Goal: Task Accomplishment & Management: Use online tool/utility

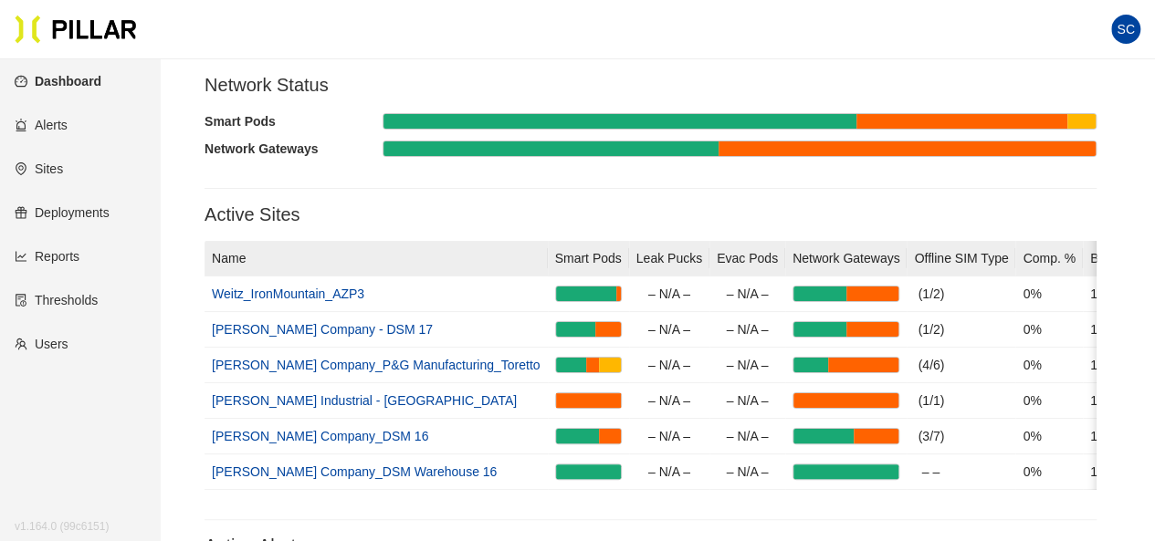
click at [66, 260] on link "Reports" at bounding box center [47, 256] width 65 height 15
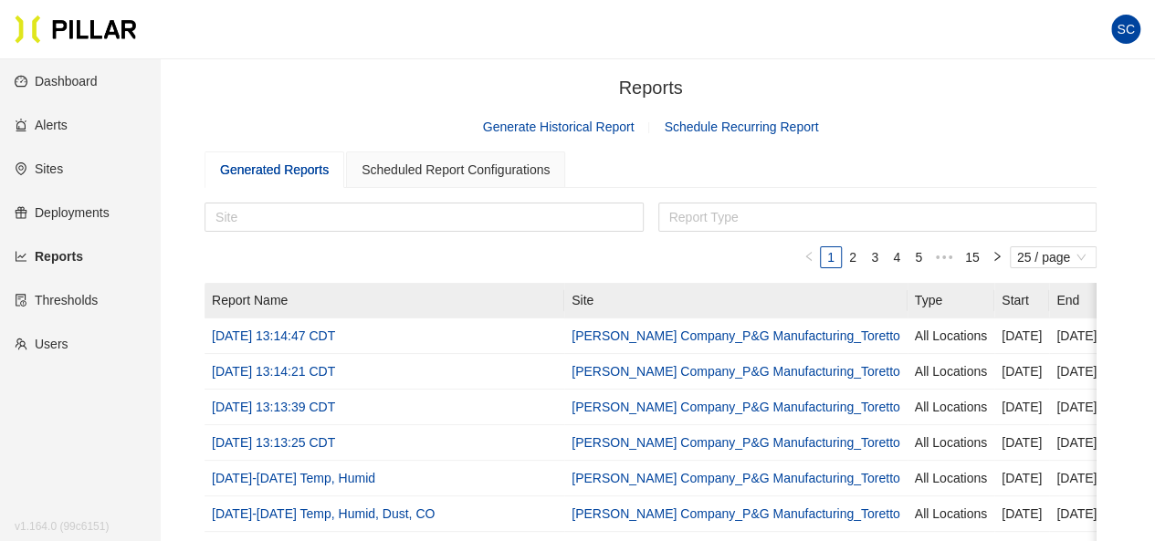
click at [566, 125] on link "Generate Historical Report" at bounding box center [559, 127] width 152 height 15
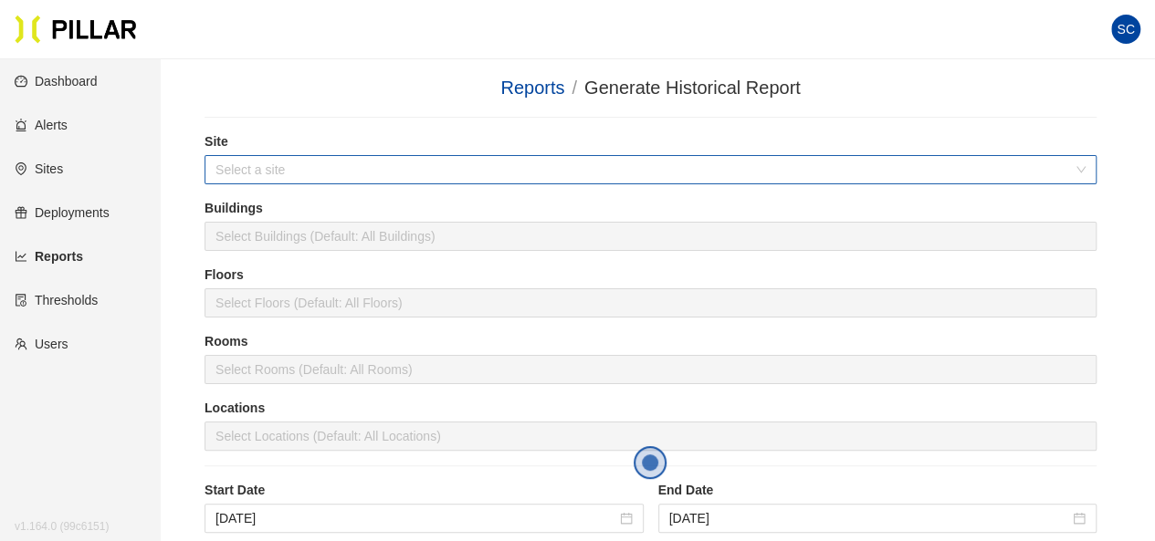
click at [361, 169] on input "search" at bounding box center [643, 169] width 857 height 27
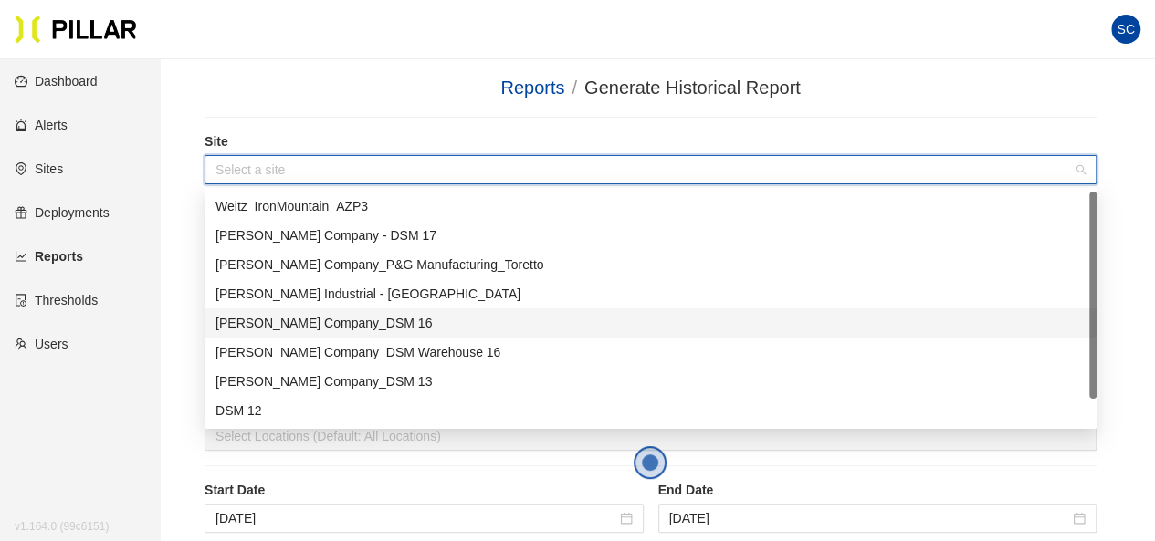
click at [349, 326] on div "[PERSON_NAME] Company_DSM 16" at bounding box center [650, 323] width 870 height 20
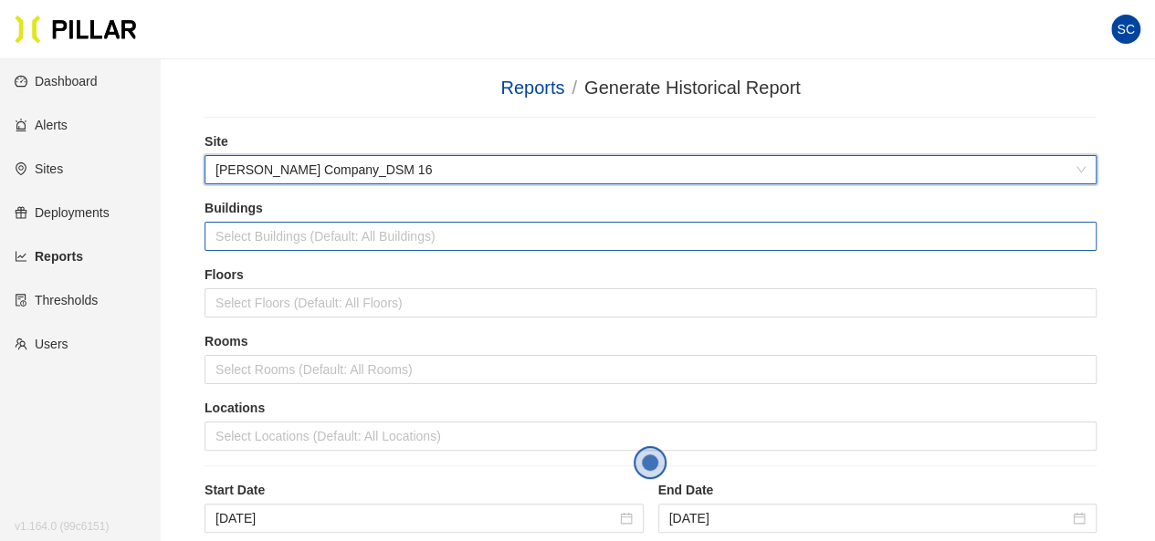
click at [287, 240] on div at bounding box center [650, 237] width 883 height 26
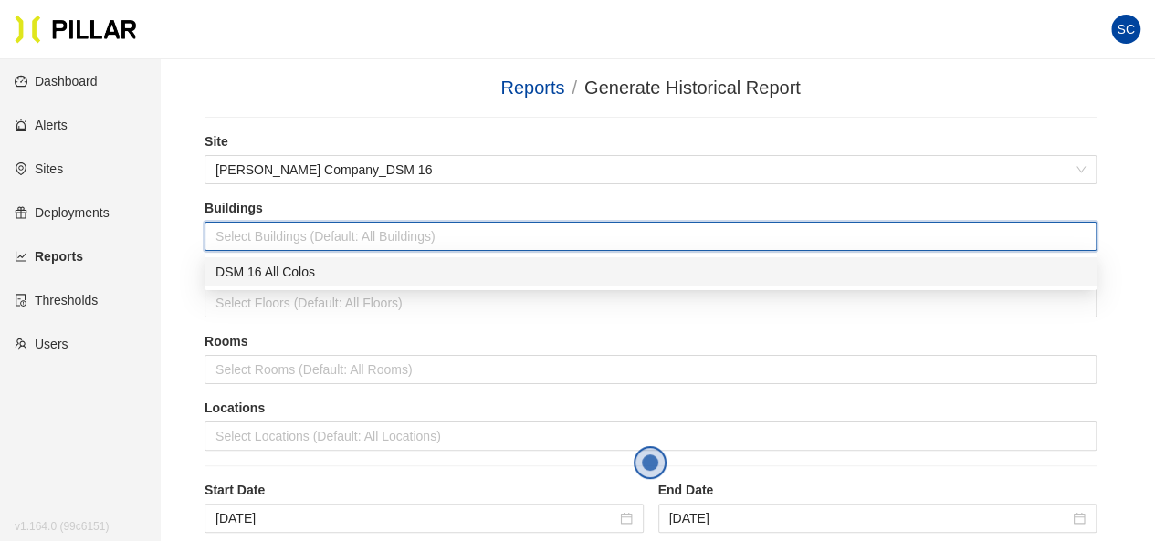
click at [289, 271] on div "DSM 16 All Colos" at bounding box center [650, 272] width 870 height 20
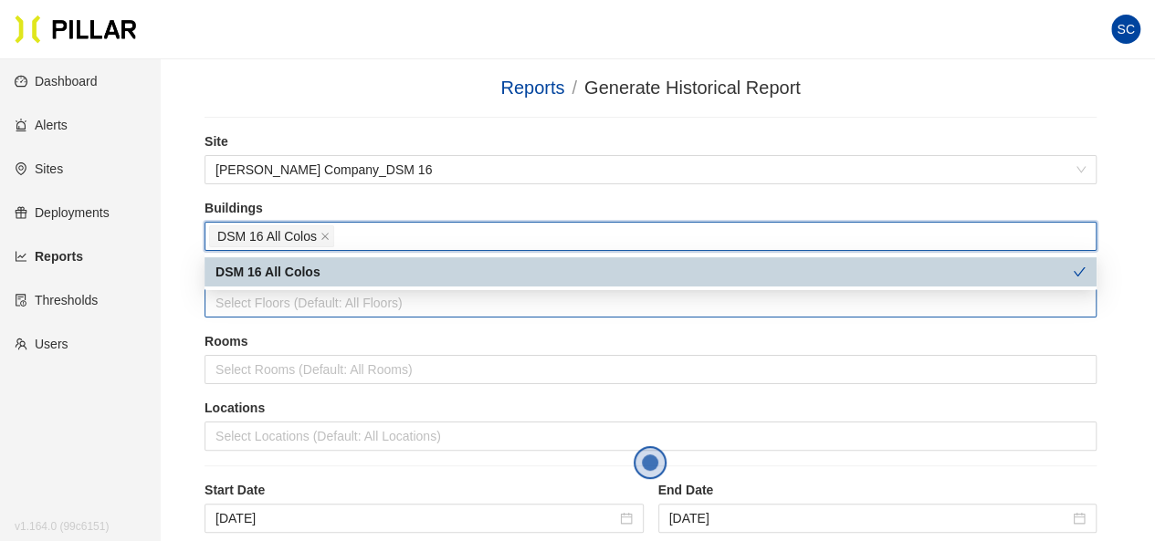
click at [279, 295] on div at bounding box center [650, 303] width 883 height 26
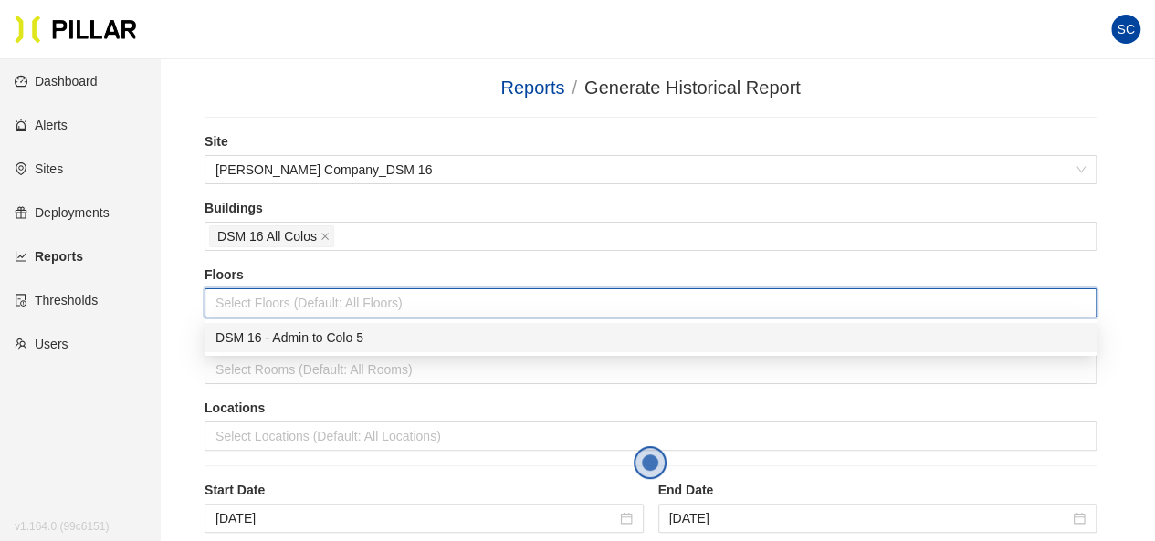
click at [309, 344] on div "DSM 16 - Admin to Colo 5" at bounding box center [650, 338] width 870 height 20
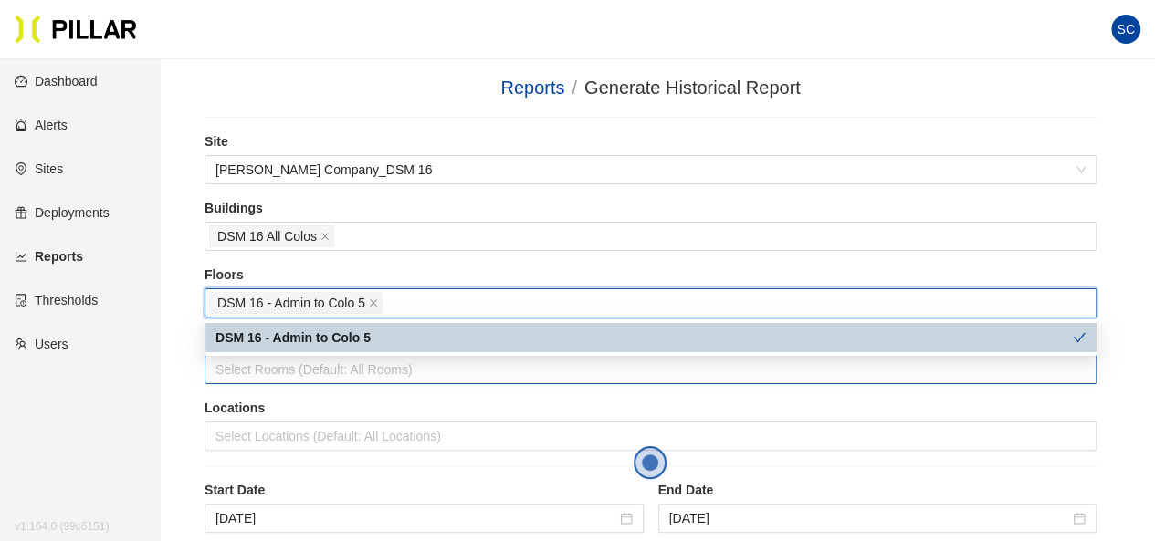
click at [258, 372] on div at bounding box center [650, 370] width 883 height 26
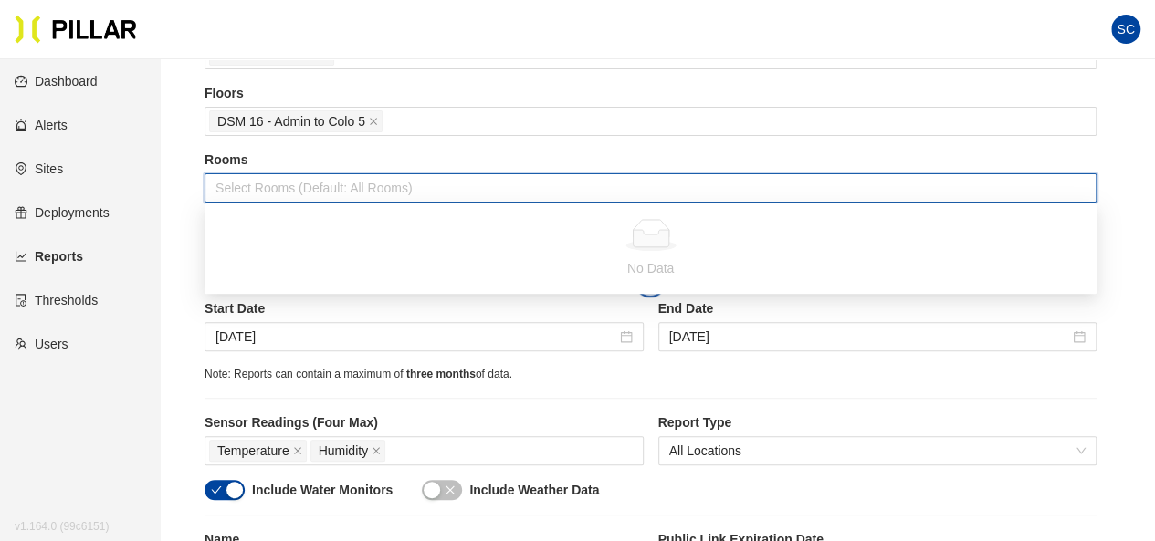
scroll to position [183, 0]
click at [177, 247] on main "Reports / Generate Historical Report / Site [PERSON_NAME] Company_DSM 16 Buildi…" at bounding box center [577, 408] width 1155 height 1063
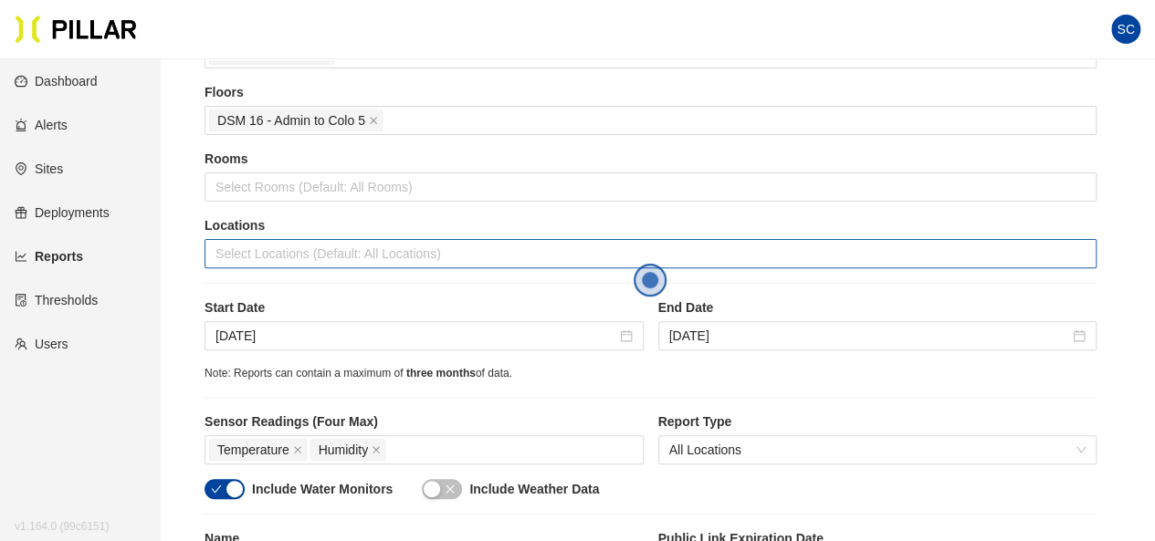
click at [270, 254] on div at bounding box center [650, 254] width 883 height 26
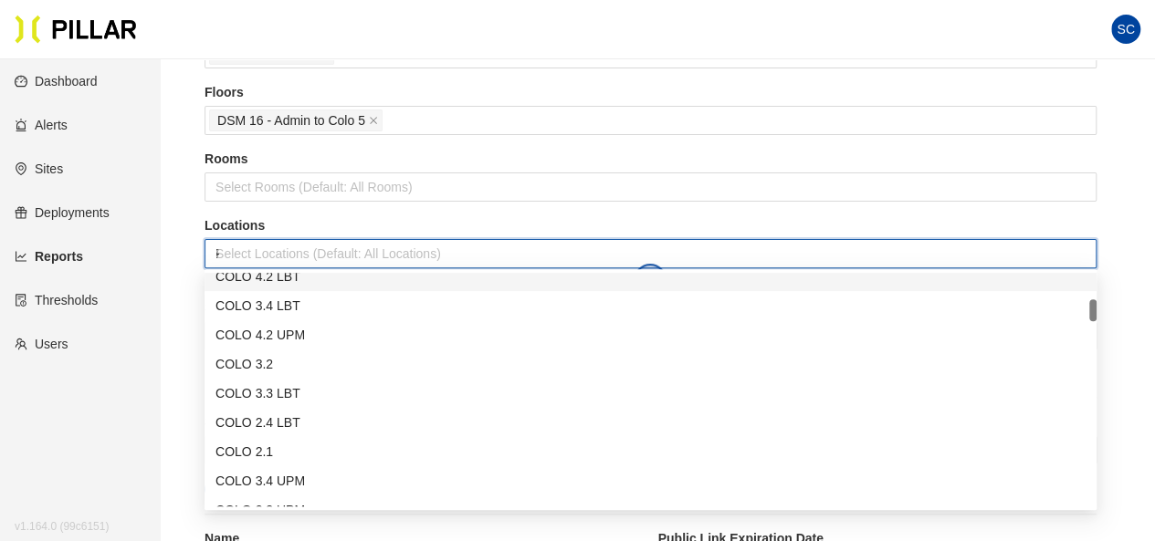
scroll to position [0, 0]
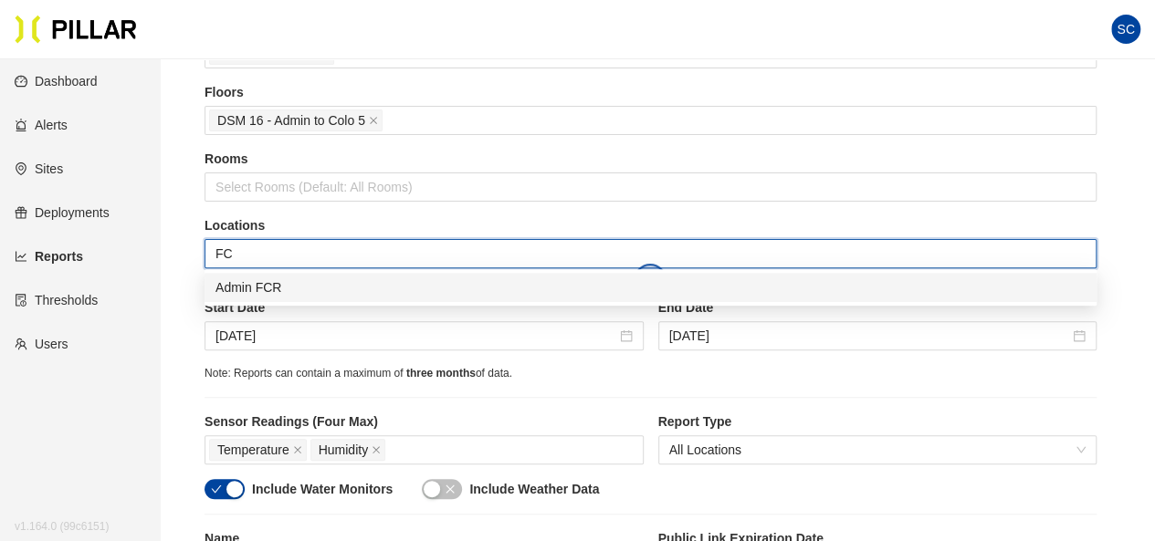
type input "FCR"
click at [295, 279] on div "Admin FCR" at bounding box center [650, 287] width 870 height 20
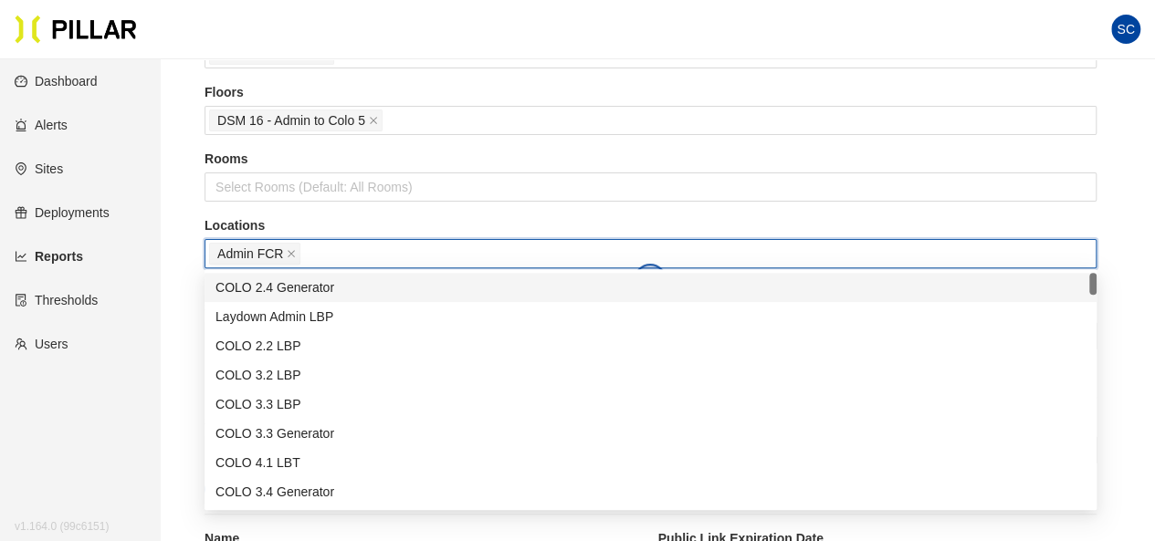
click at [182, 285] on main "Reports / Generate Historical Report / Site [PERSON_NAME] Company_DSM 16 Buildi…" at bounding box center [577, 408] width 1155 height 1063
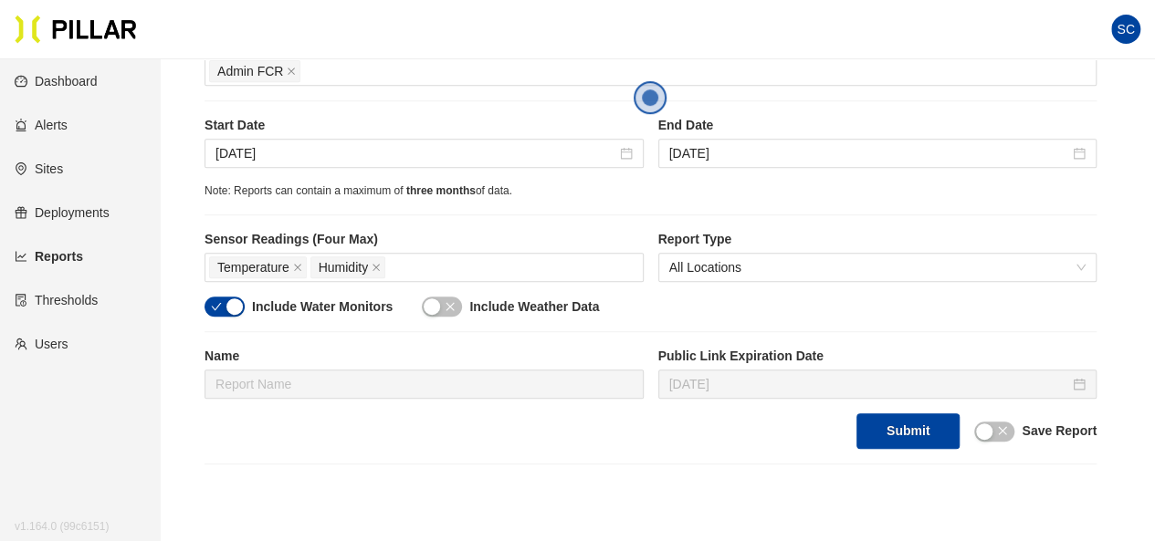
scroll to position [274, 0]
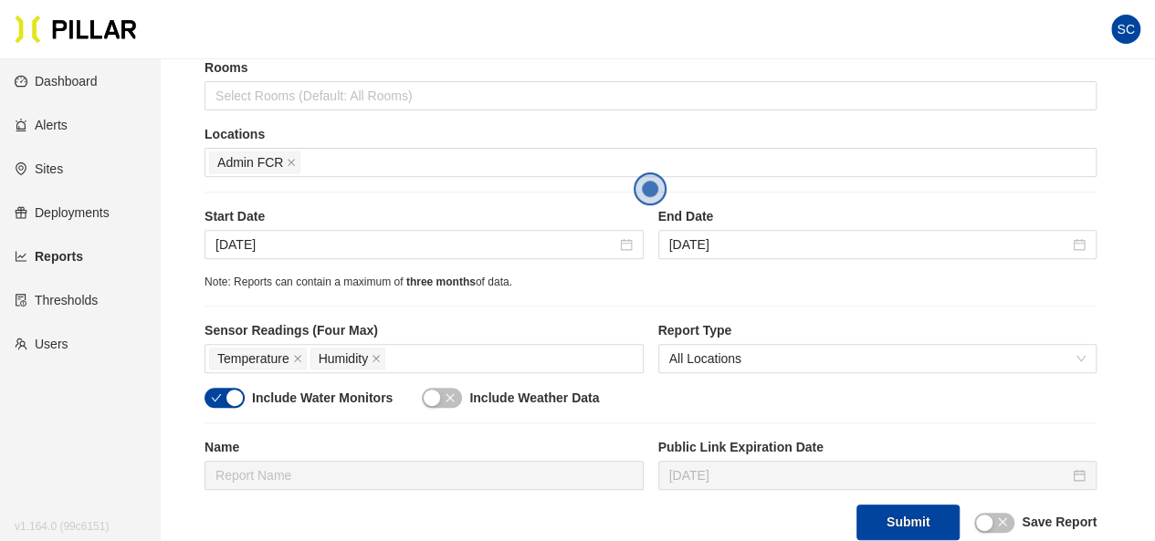
click at [1003, 509] on icon "close" at bounding box center [1002, 522] width 11 height 11
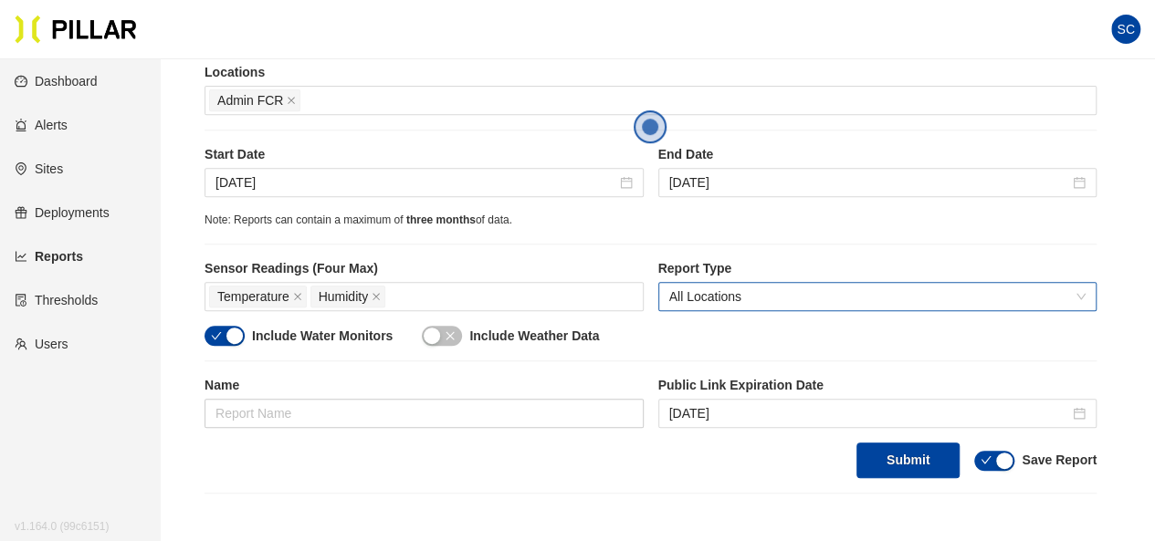
scroll to position [365, 0]
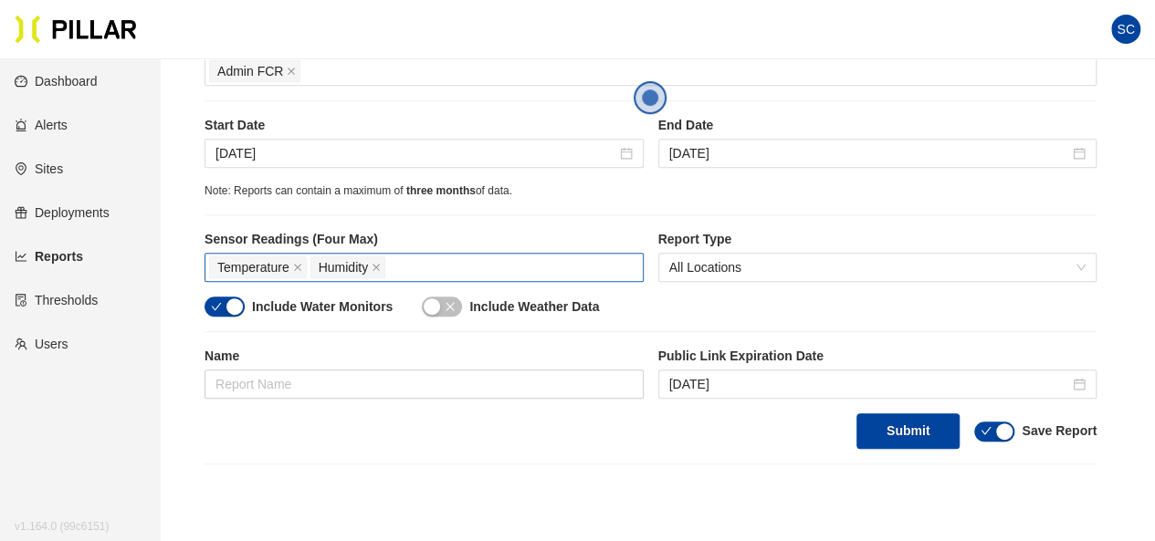
click at [380, 264] on span "Humidity" at bounding box center [347, 268] width 75 height 22
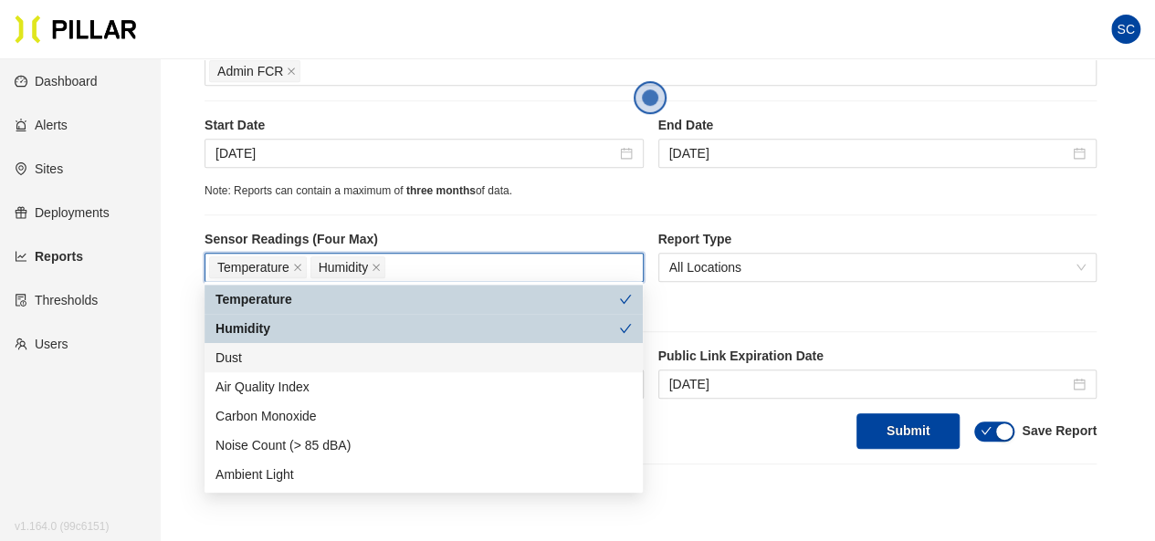
click at [265, 364] on div "Dust" at bounding box center [423, 358] width 416 height 20
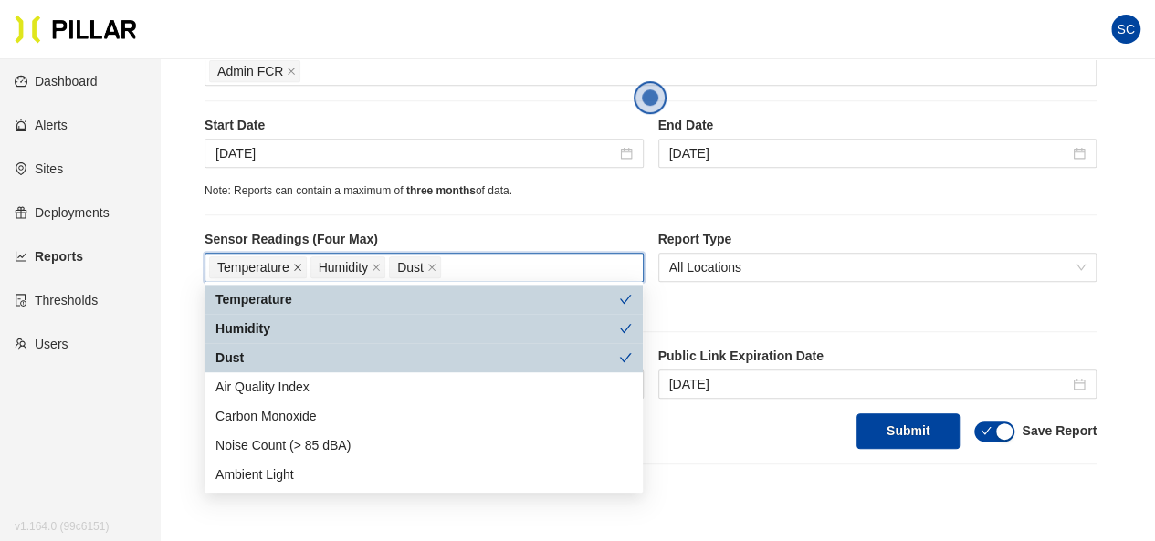
click at [297, 264] on icon "close" at bounding box center [297, 267] width 7 height 7
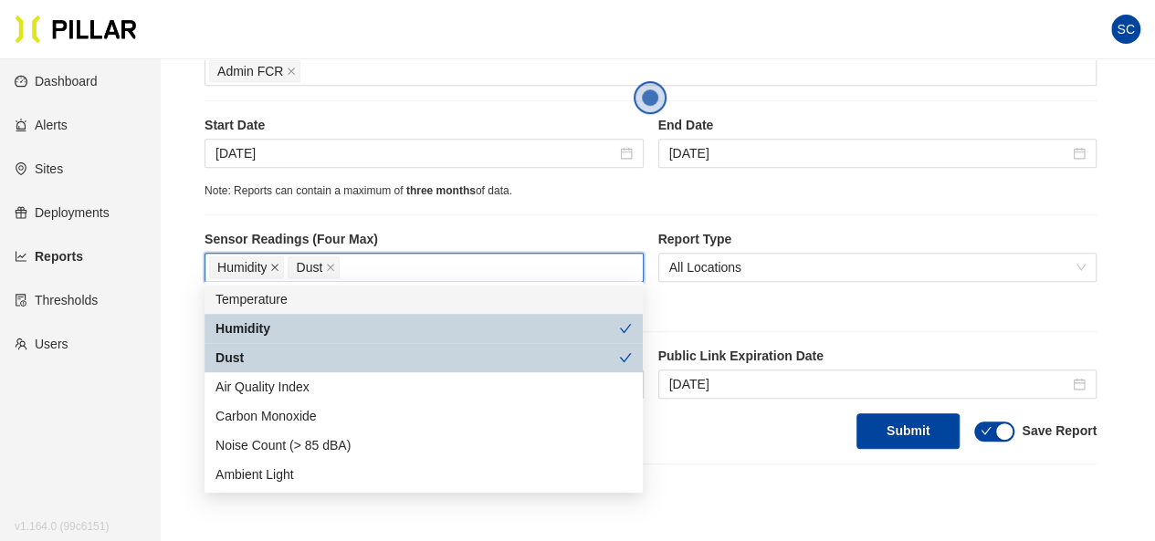
click at [274, 264] on icon "close" at bounding box center [275, 267] width 7 height 7
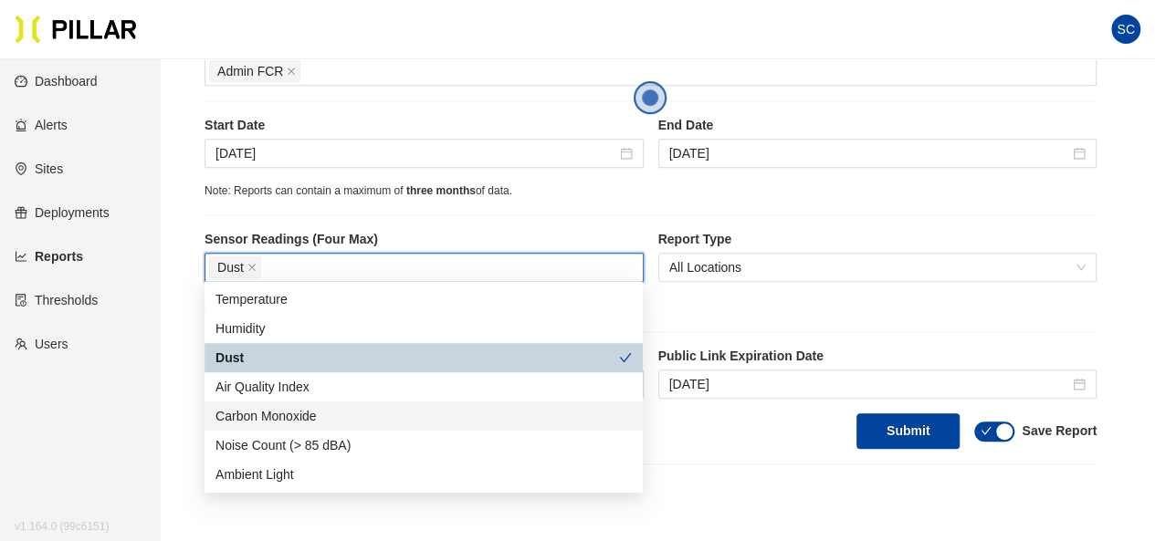
click at [780, 453] on section "Reports / Generate Historical Report / Site [PERSON_NAME] Company_DSM 16 Buildi…" at bounding box center [650, 87] width 892 height 756
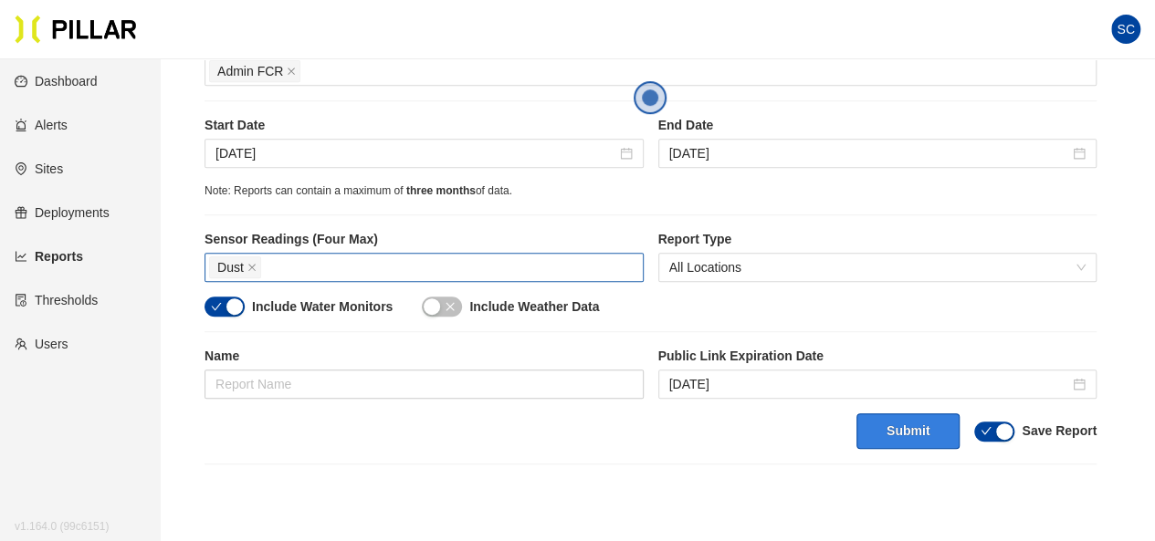
click at [890, 426] on button "Submit" at bounding box center [907, 432] width 103 height 36
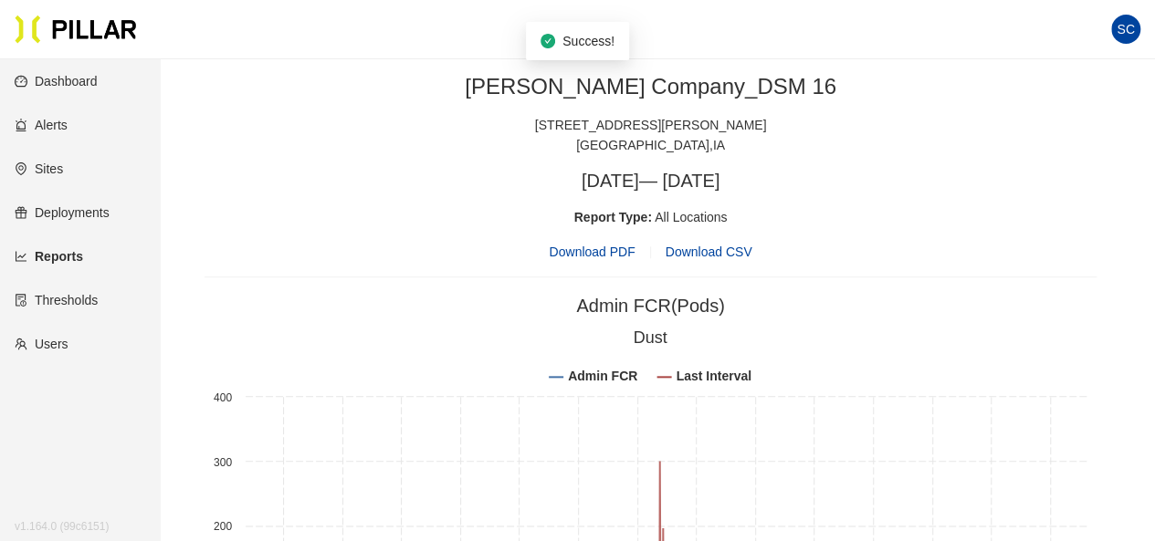
scroll to position [1095, 0]
